Goal: Task Accomplishment & Management: Manage account settings

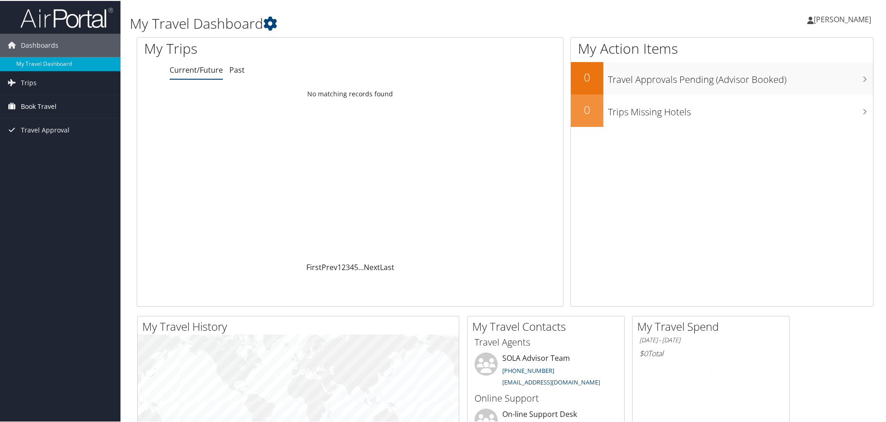
click at [44, 104] on span "Book Travel" at bounding box center [39, 105] width 36 height 23
click at [40, 139] on link "Book/Manage Online Trips" at bounding box center [60, 138] width 120 height 14
click at [44, 137] on link "Book/Manage Online Trips" at bounding box center [60, 138] width 120 height 14
click at [842, 16] on span "[PERSON_NAME]" at bounding box center [842, 18] width 57 height 10
click at [782, 151] on link "Sign Out" at bounding box center [817, 151] width 103 height 16
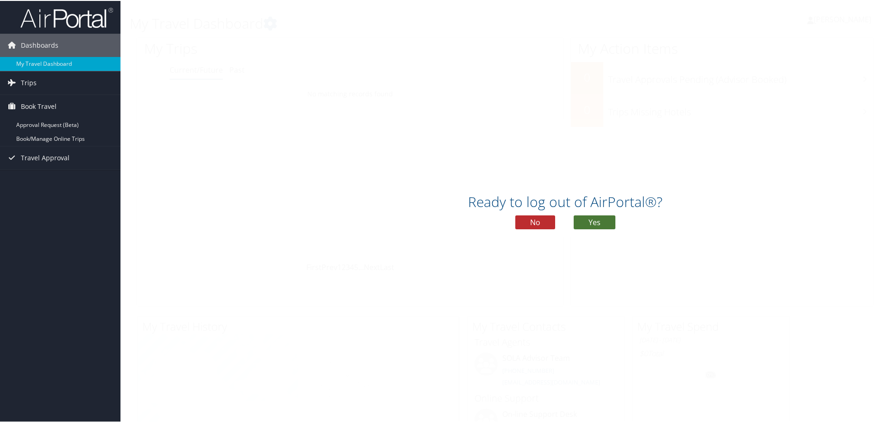
click at [591, 223] on button "Yes" at bounding box center [595, 222] width 42 height 14
